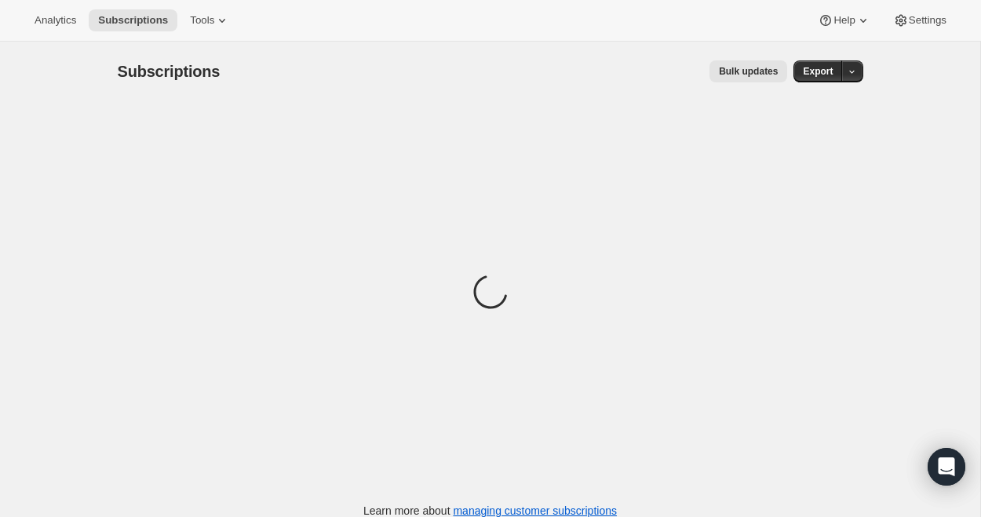
click at [767, 78] on button "Bulk updates" at bounding box center [748, 71] width 78 height 22
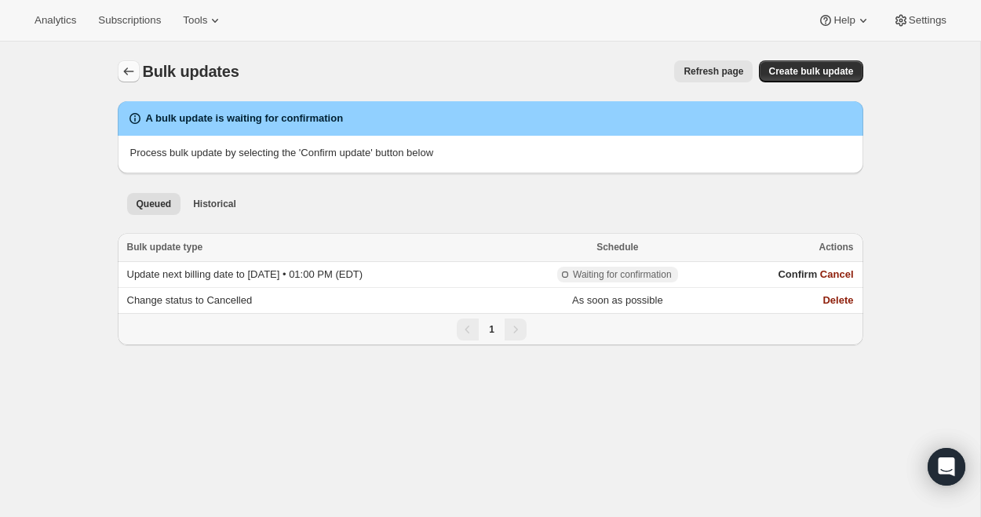
click at [118, 72] on button "Bulk updates" at bounding box center [129, 71] width 22 height 22
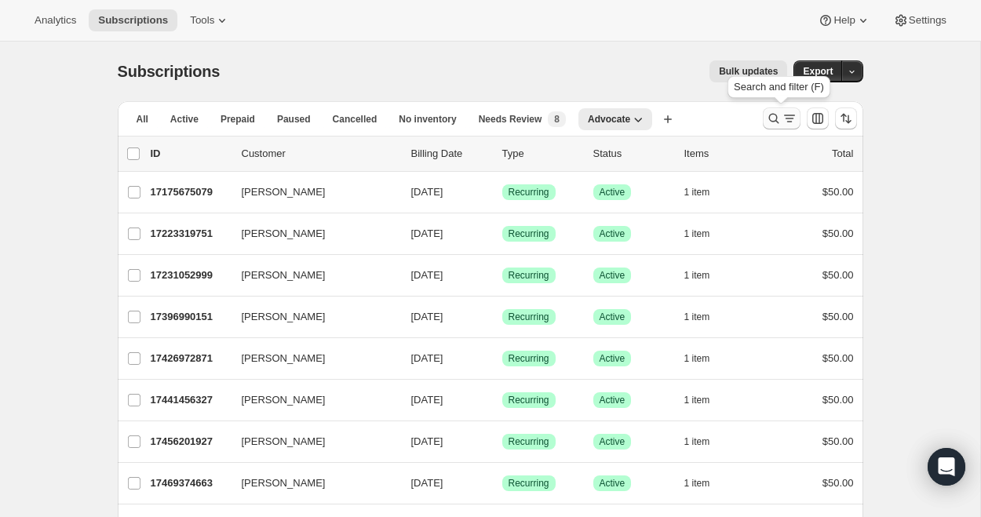
click at [773, 119] on icon "Search and filter results" at bounding box center [774, 119] width 16 height 16
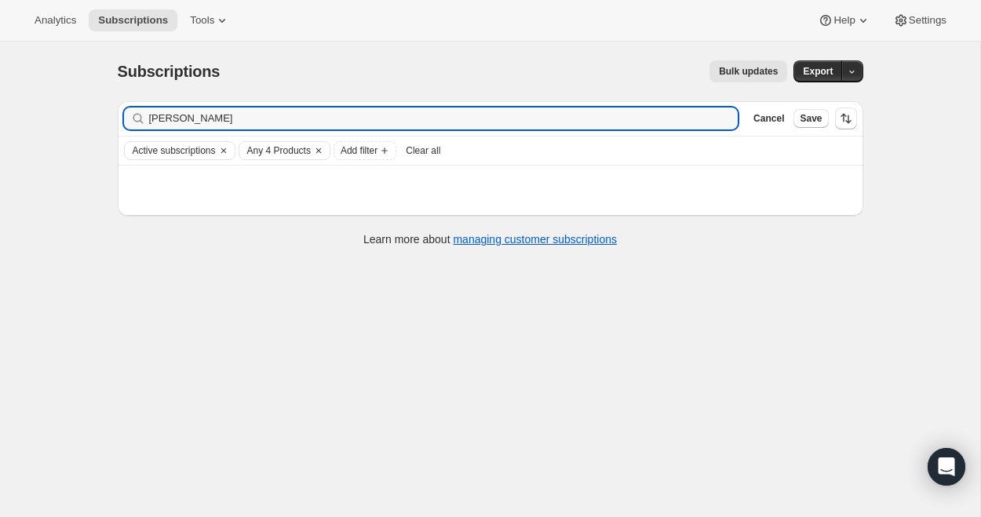
type input "monica"
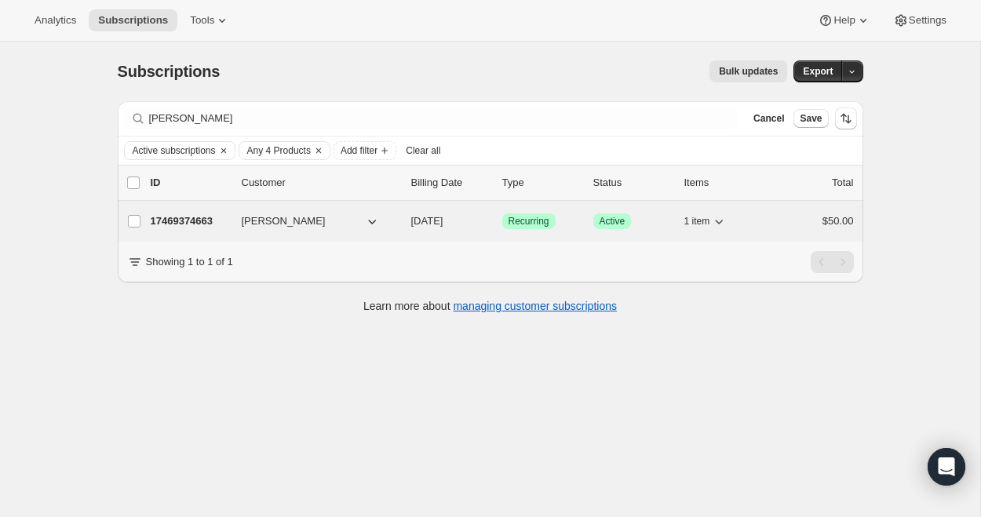
click at [175, 223] on p "17469374663" at bounding box center [190, 221] width 78 height 16
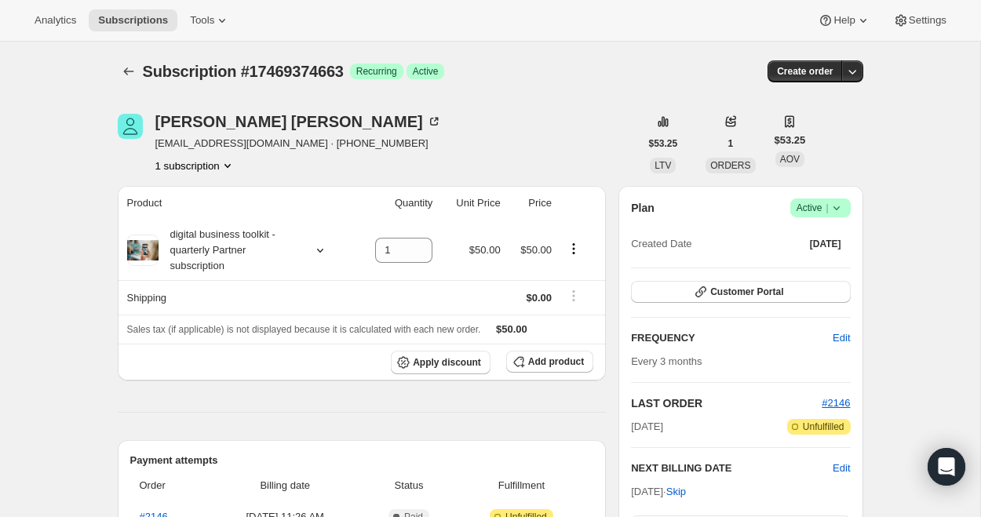
click at [837, 206] on icon at bounding box center [836, 208] width 16 height 16
click at [837, 267] on span "Cancel subscription" at bounding box center [815, 266] width 89 height 12
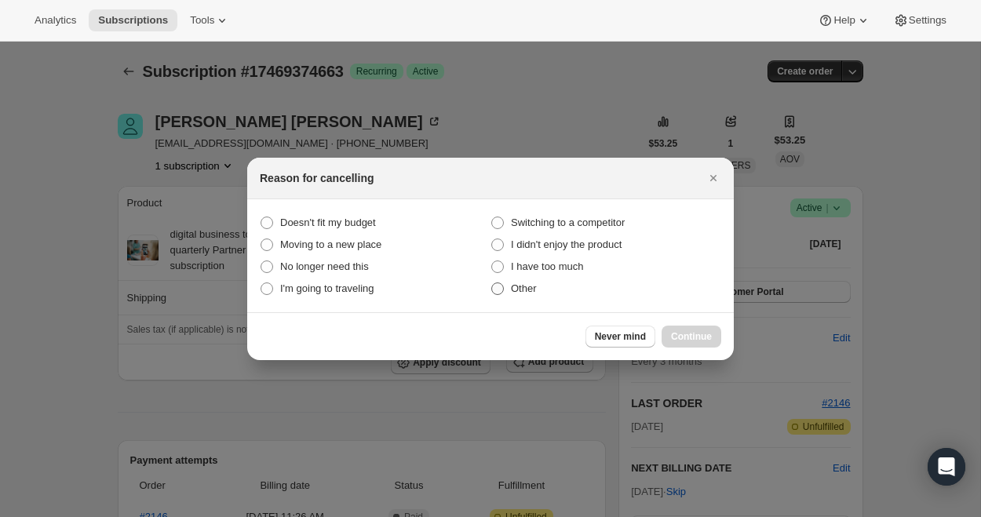
click at [537, 289] on span "Other" at bounding box center [524, 288] width 26 height 12
click at [492, 283] on input "Other" at bounding box center [491, 282] width 1 height 1
radio input "true"
click at [682, 335] on span "Continue" at bounding box center [691, 336] width 41 height 13
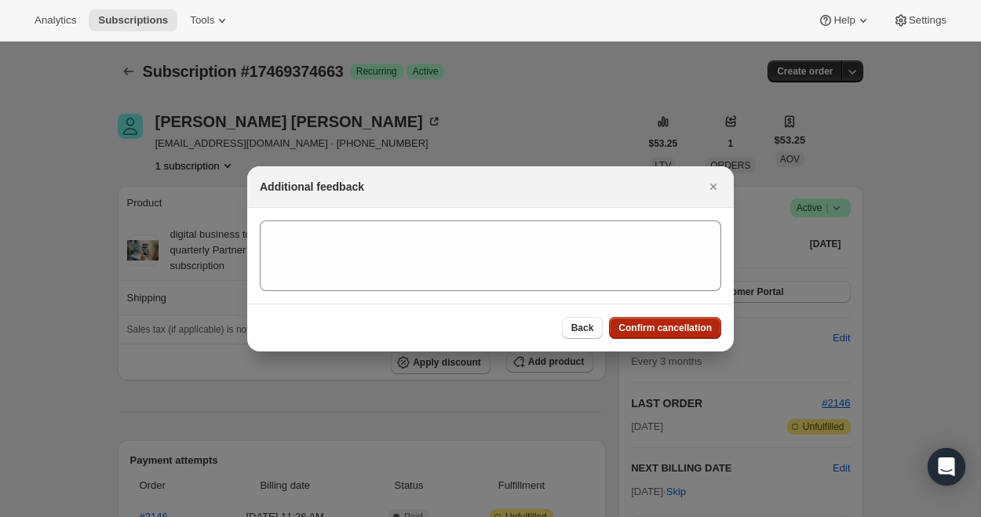
click at [682, 335] on button "Confirm cancellation" at bounding box center [665, 328] width 112 height 22
